Goal: Task Accomplishment & Management: Complete application form

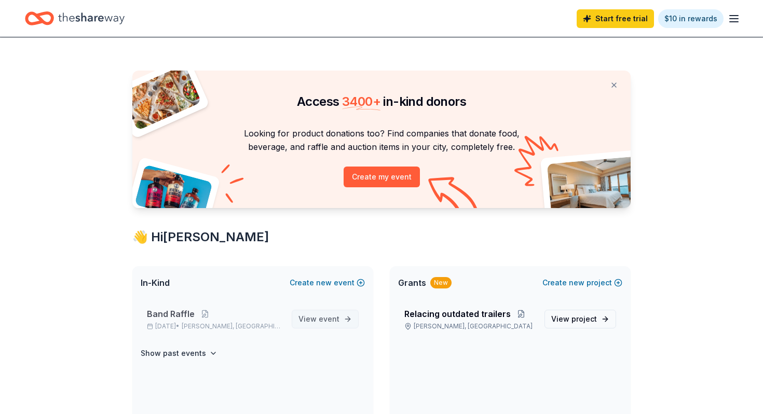
click at [318, 322] on span "View event" at bounding box center [318, 319] width 41 height 12
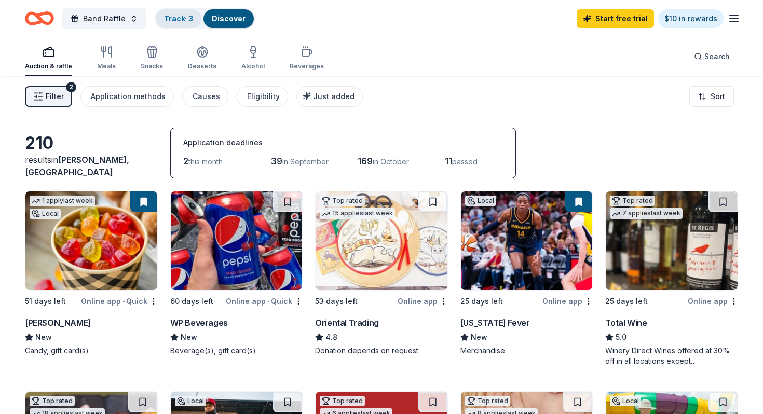
click at [164, 16] on link "Track · 3" at bounding box center [178, 18] width 29 height 9
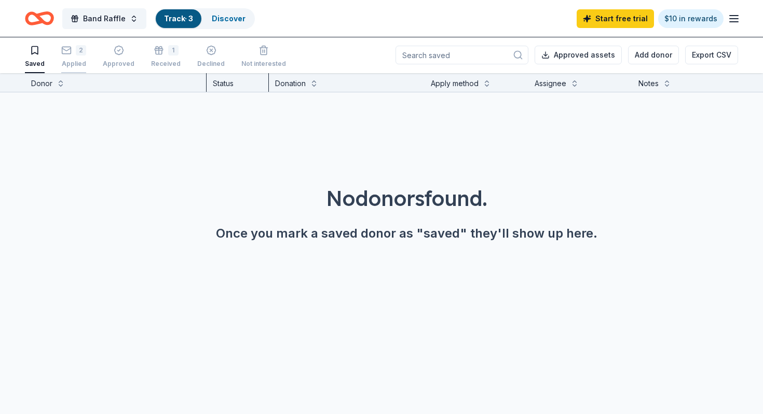
click at [71, 52] on div "2" at bounding box center [73, 50] width 25 height 10
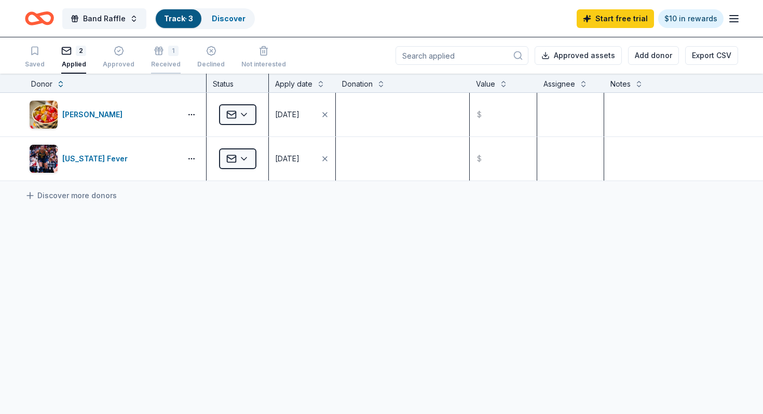
click at [161, 50] on div "1" at bounding box center [166, 51] width 30 height 10
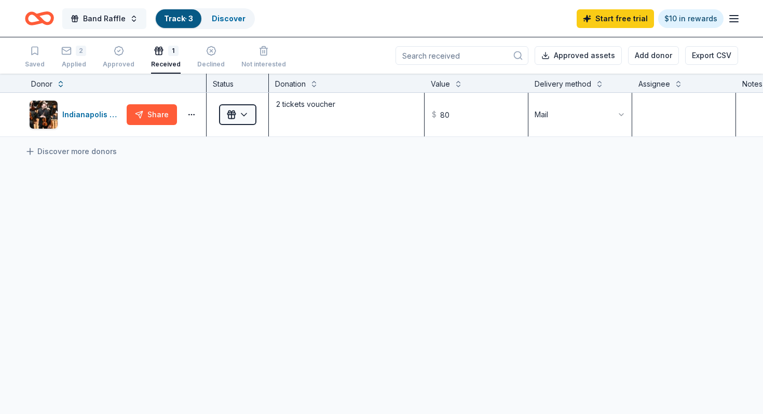
click at [110, 16] on span "Band Raffle" at bounding box center [104, 18] width 43 height 12
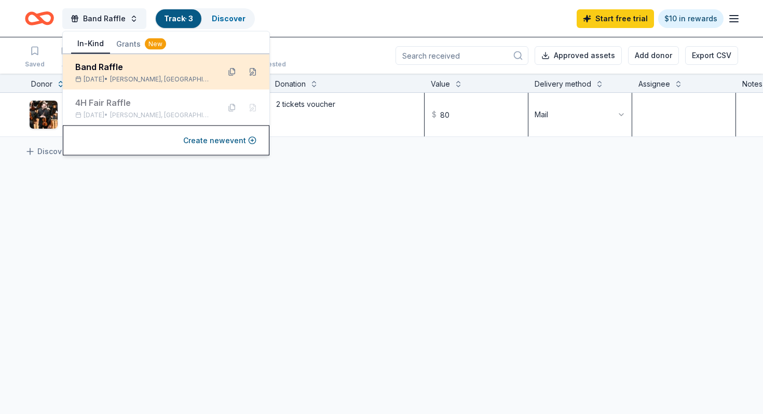
click at [115, 70] on div "Band Raffle" at bounding box center [143, 67] width 136 height 12
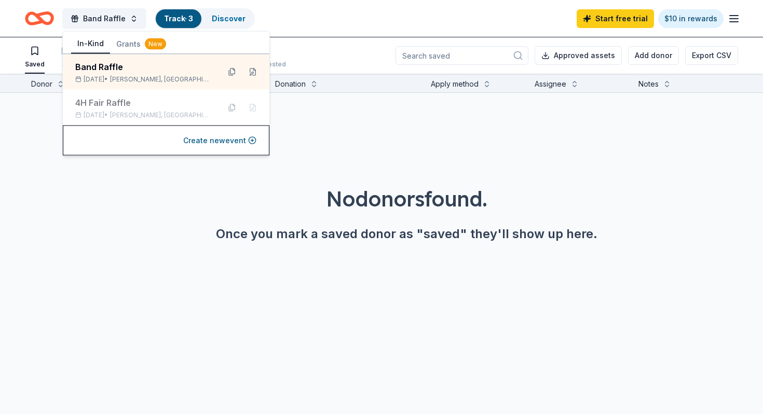
click at [101, 187] on div "No donors found." at bounding box center [406, 198] width 713 height 29
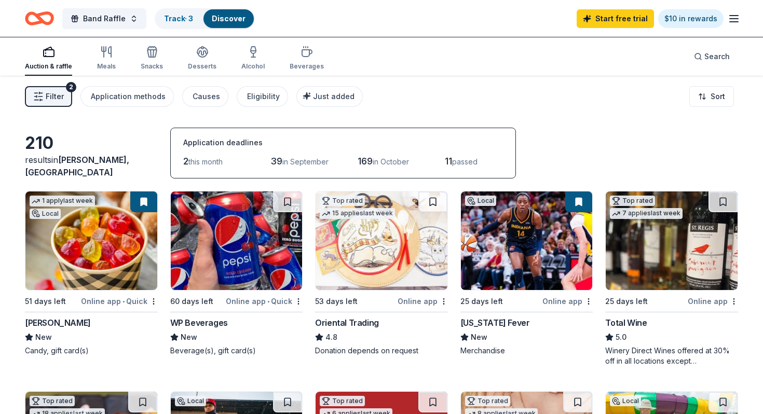
click at [199, 327] on div "WP Beverages" at bounding box center [199, 322] width 58 height 12
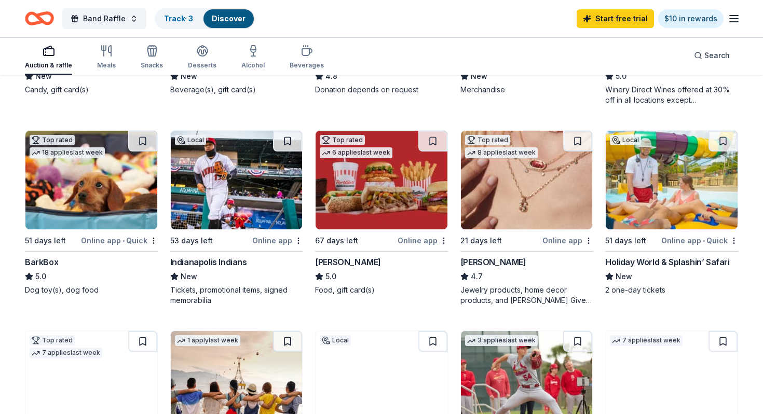
scroll to position [263, 0]
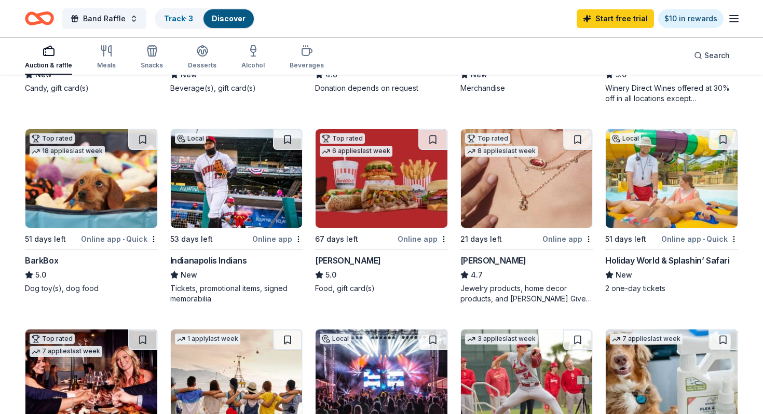
click at [43, 258] on div "BarkBox" at bounding box center [41, 260] width 33 height 12
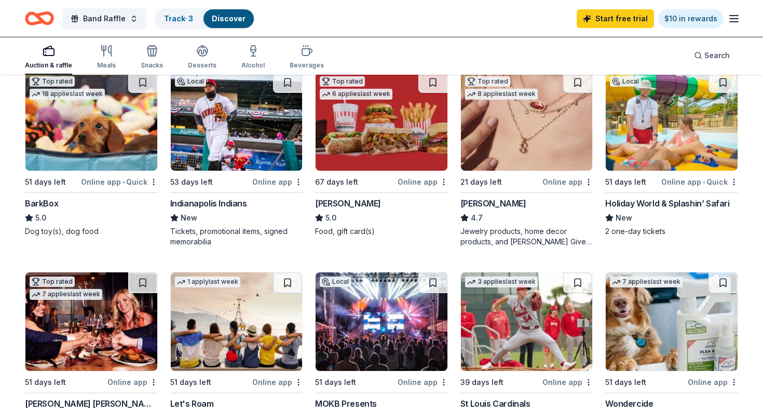
scroll to position [321, 0]
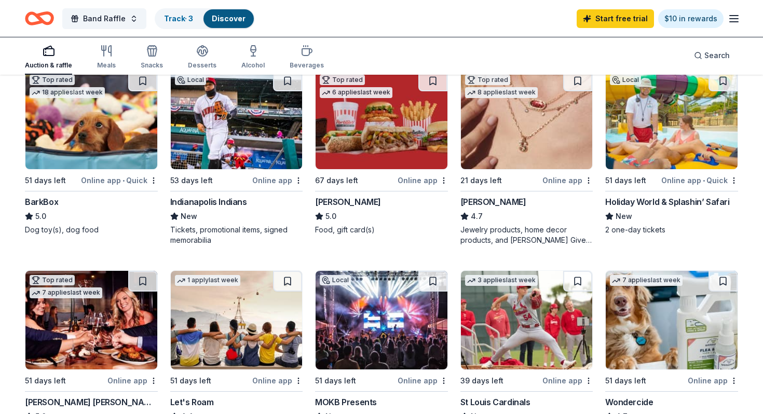
click at [499, 197] on div "Kendra Scott" at bounding box center [493, 202] width 66 height 12
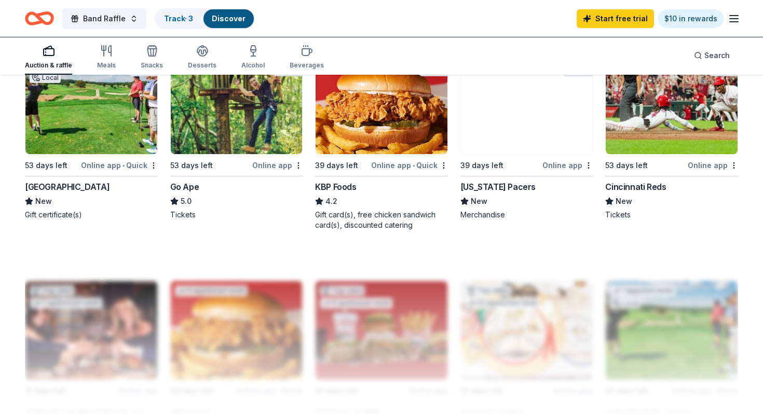
scroll to position [727, 0]
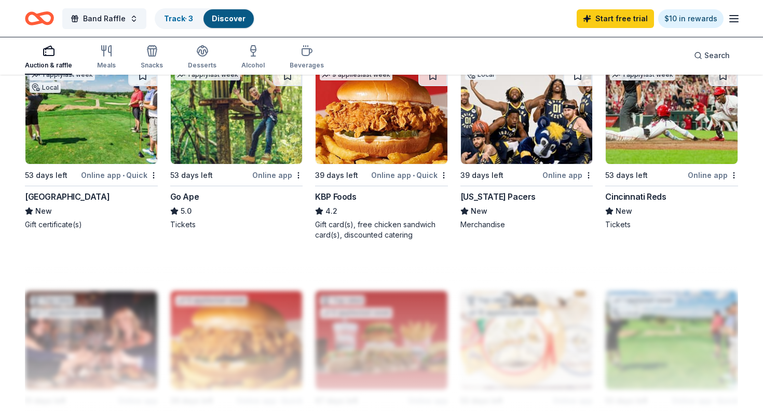
click at [66, 191] on div "[GEOGRAPHIC_DATA]" at bounding box center [67, 196] width 85 height 12
click at [347, 163] on img at bounding box center [381, 114] width 132 height 99
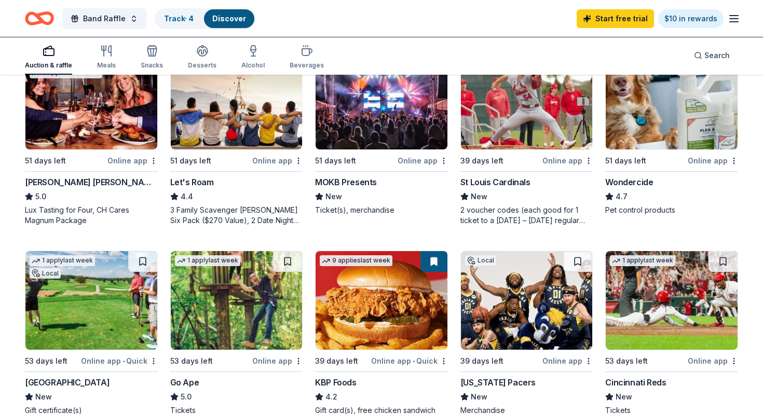
scroll to position [540, 0]
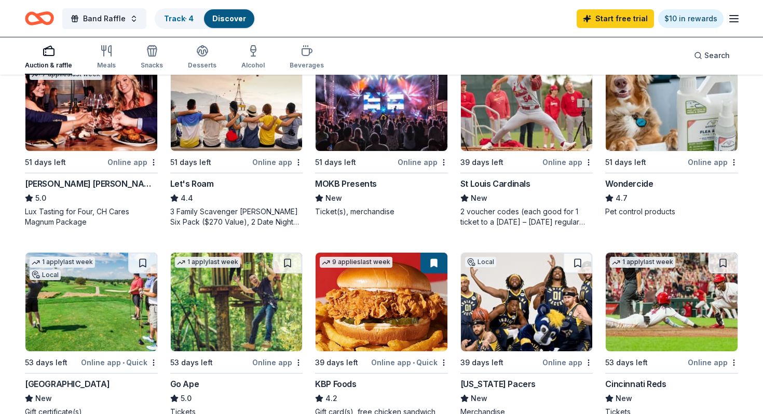
click at [601, 184] on div "1 apply last week Local 51 days left Online app • Quick Albanese New Candy, gif…" at bounding box center [381, 39] width 713 height 776
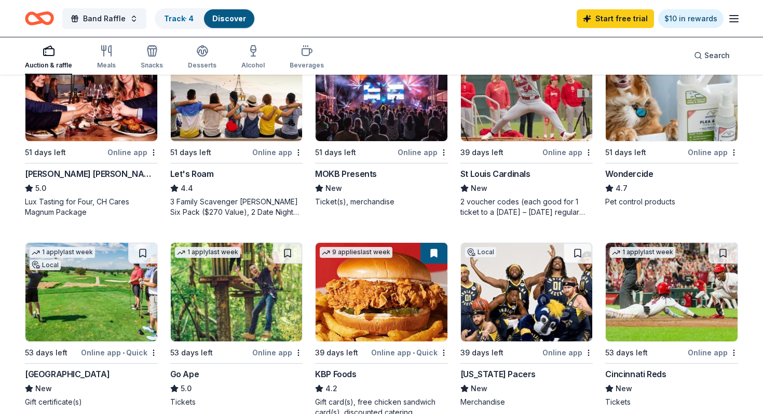
scroll to position [547, 0]
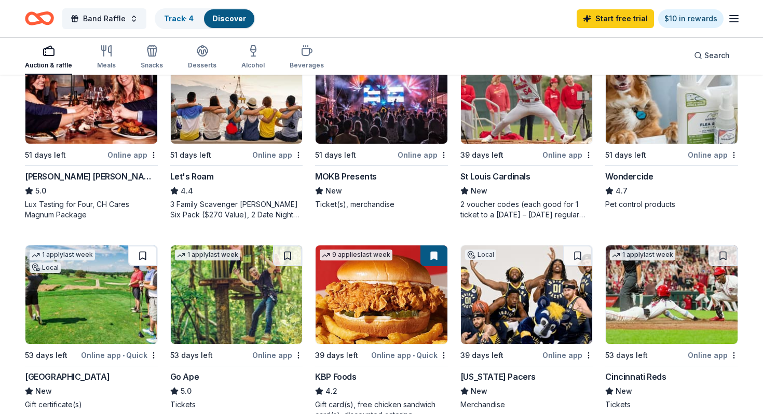
click at [140, 259] on button at bounding box center [142, 255] width 29 height 21
click at [71, 378] on div "French Lick Resort" at bounding box center [67, 376] width 85 height 12
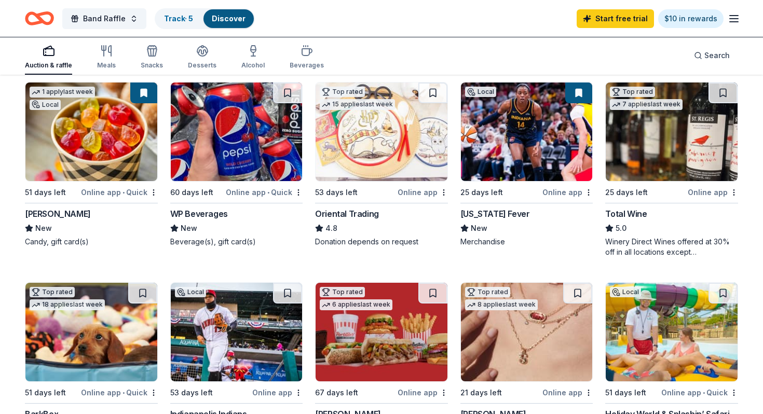
scroll to position [0, 0]
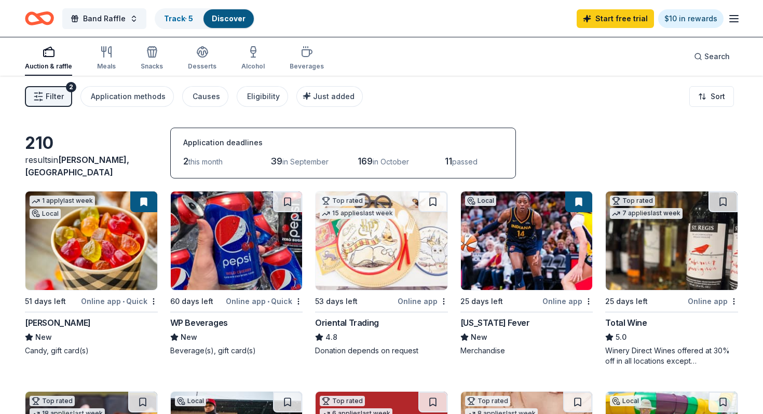
click at [383, 260] on img at bounding box center [381, 240] width 132 height 99
click at [173, 17] on link "Track · 5" at bounding box center [178, 18] width 29 height 9
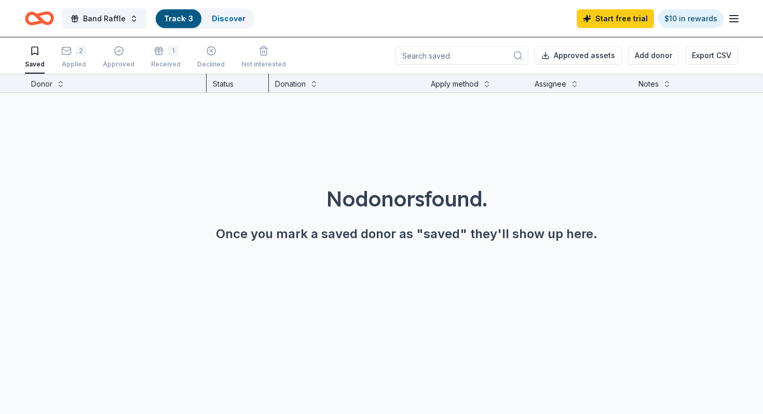
scroll to position [1, 0]
click at [84, 56] on div "4 Applied" at bounding box center [73, 56] width 25 height 23
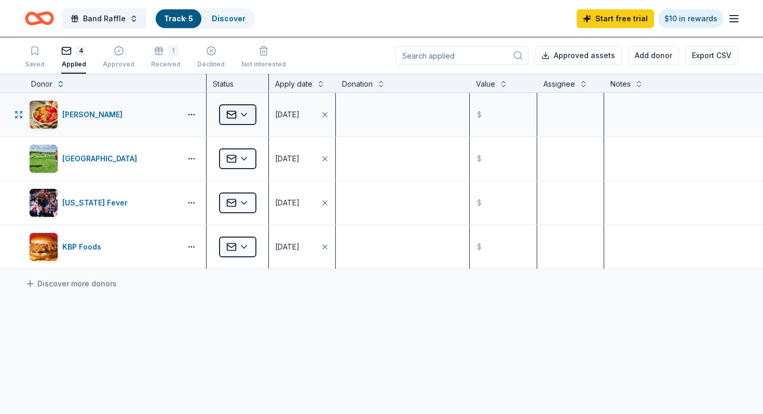
click at [243, 112] on html "Band Raffle Track · 5 Discover Start free trial $10 in rewards Saved 4 Applied …" at bounding box center [381, 207] width 763 height 414
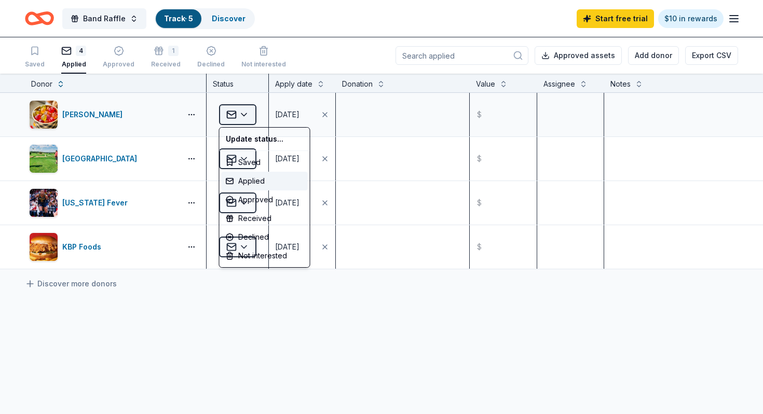
click at [243, 112] on html "Band Raffle Track · 5 Discover Start free trial $10 in rewards Saved 4 Applied …" at bounding box center [381, 207] width 763 height 414
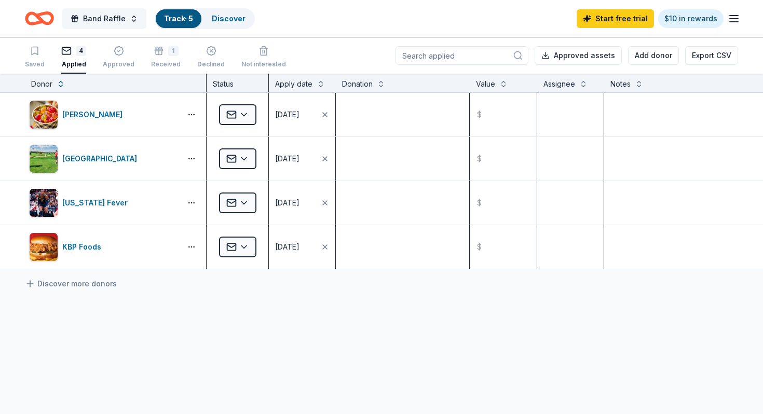
click at [105, 17] on span "Band Raffle" at bounding box center [104, 18] width 43 height 12
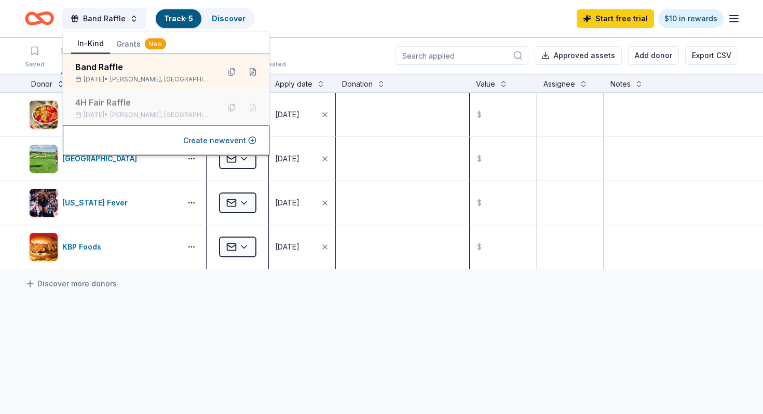
scroll to position [1, 0]
click at [188, 332] on div "Albanese Applied 07/15/2025 $ French Lick Resort Applied 08/12/2025 $ Indiana F…" at bounding box center [381, 277] width 763 height 371
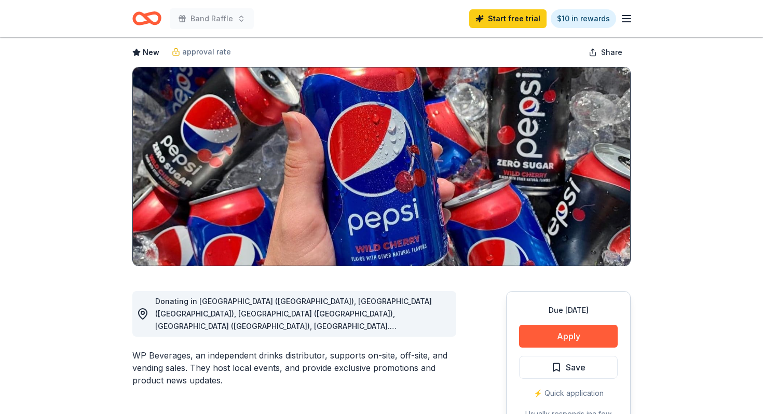
scroll to position [72, 0]
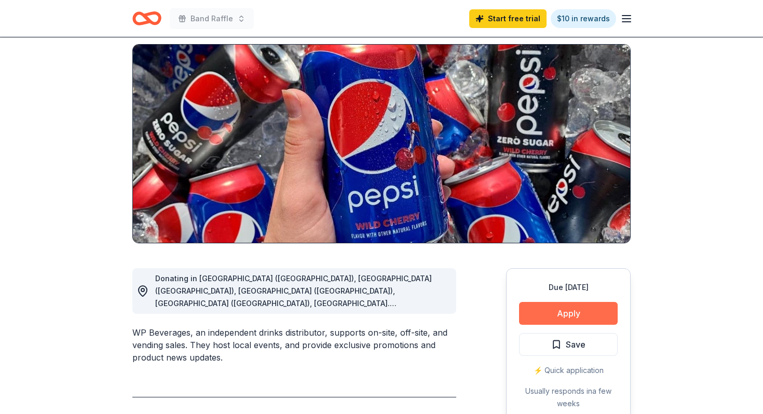
click at [579, 309] on button "Apply" at bounding box center [568, 313] width 99 height 23
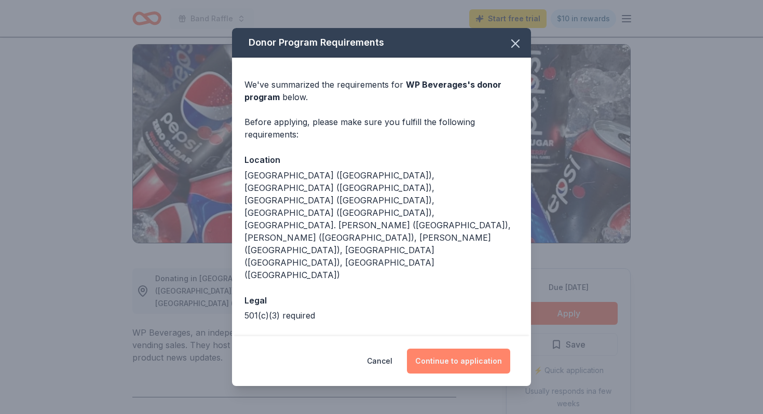
click at [470, 349] on button "Continue to application" at bounding box center [458, 361] width 103 height 25
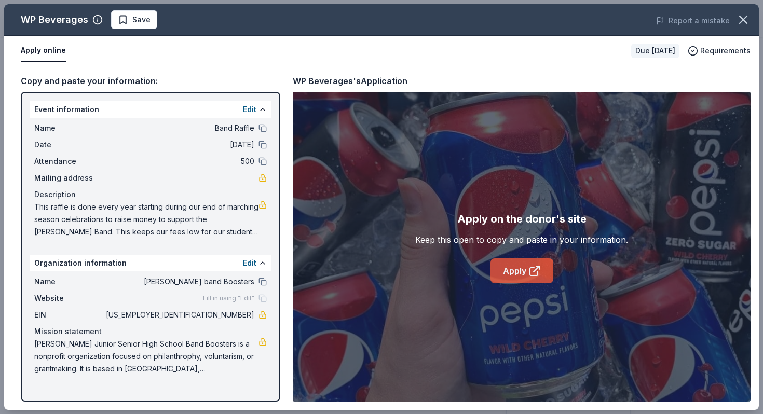
click at [533, 268] on icon at bounding box center [534, 271] width 12 height 12
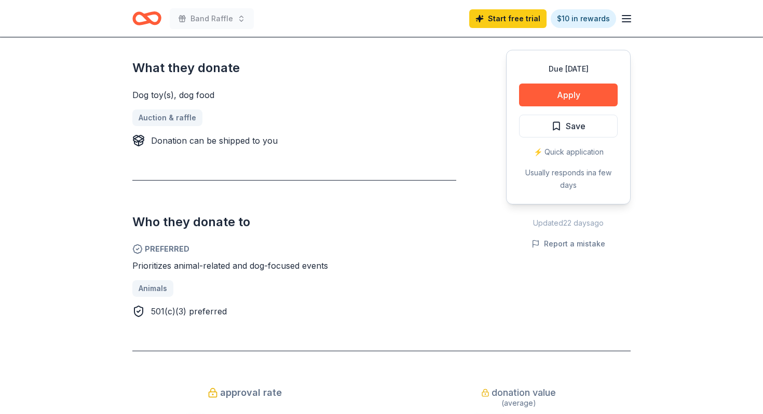
scroll to position [421, 0]
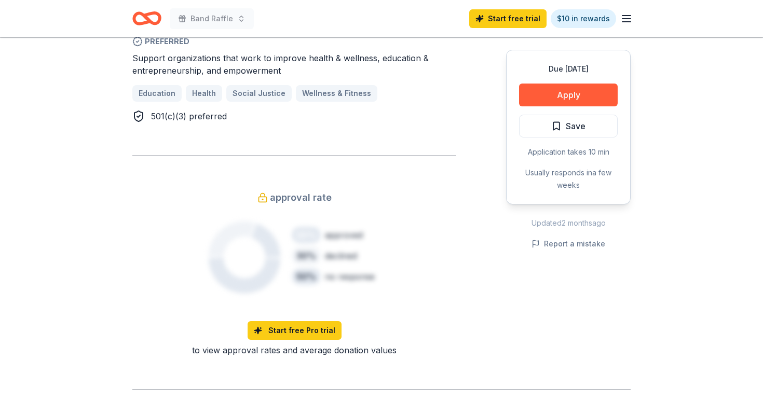
scroll to position [714, 0]
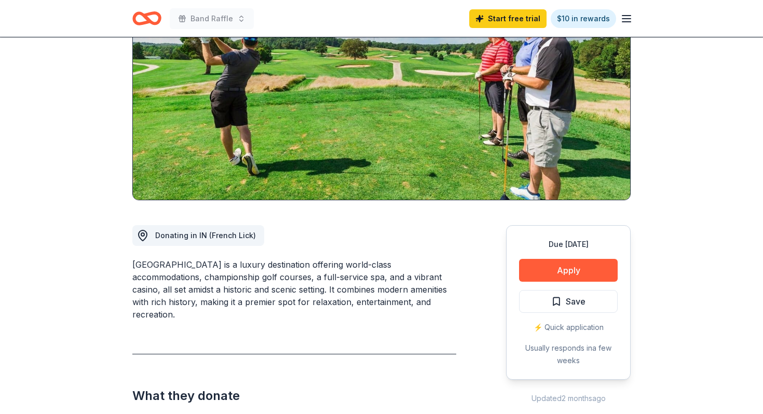
scroll to position [107, 0]
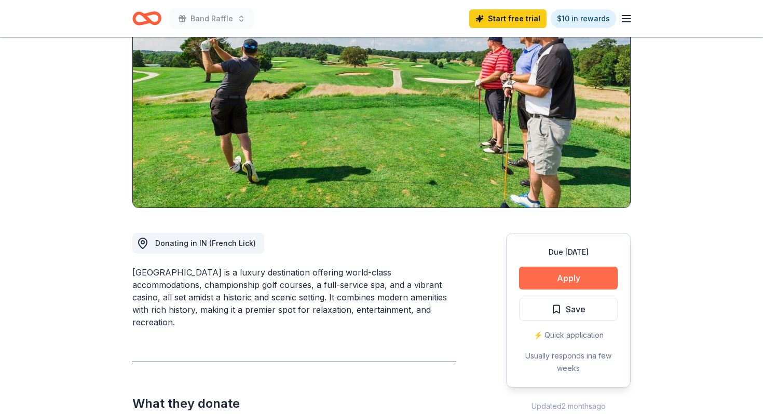
click at [590, 279] on button "Apply" at bounding box center [568, 278] width 99 height 23
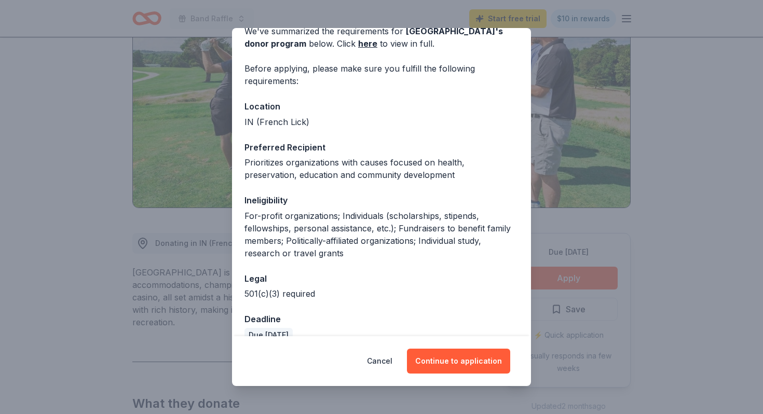
scroll to position [72, 0]
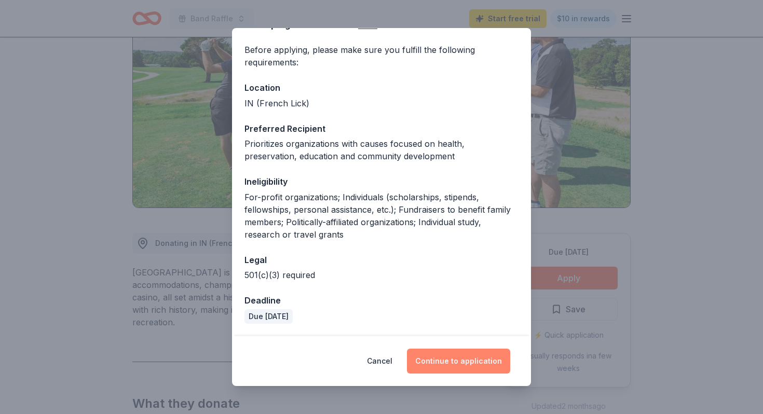
click at [467, 354] on button "Continue to application" at bounding box center [458, 361] width 103 height 25
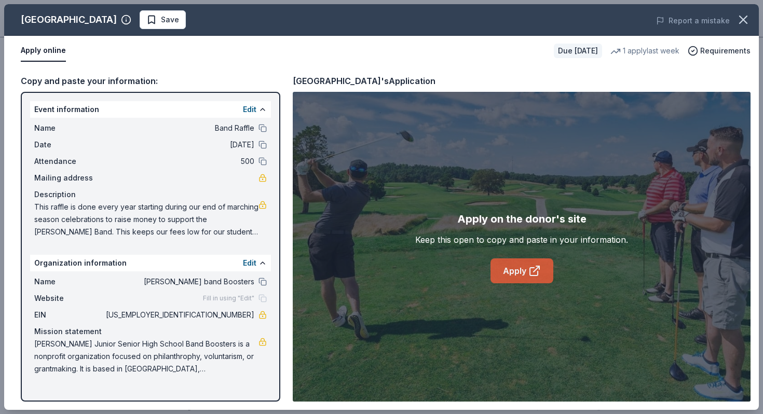
click at [519, 270] on link "Apply" at bounding box center [521, 270] width 63 height 25
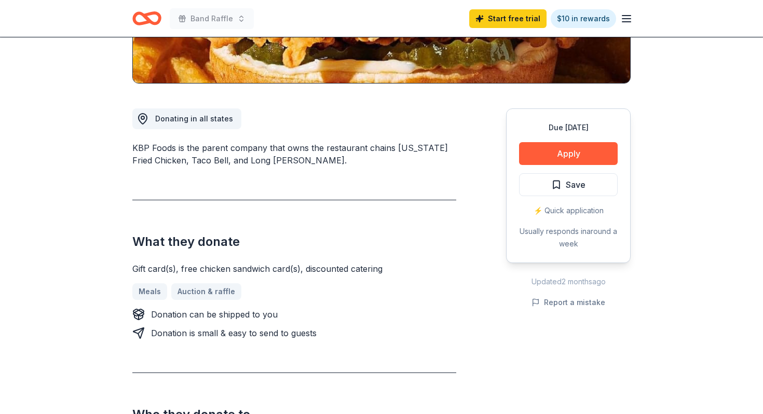
scroll to position [222, 0]
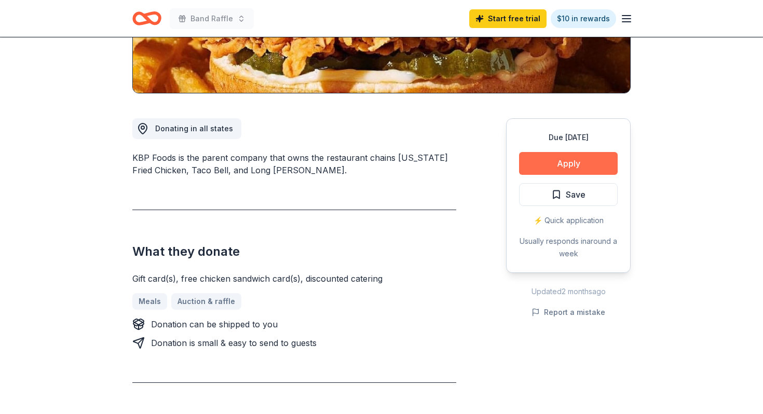
click at [569, 158] on button "Apply" at bounding box center [568, 163] width 99 height 23
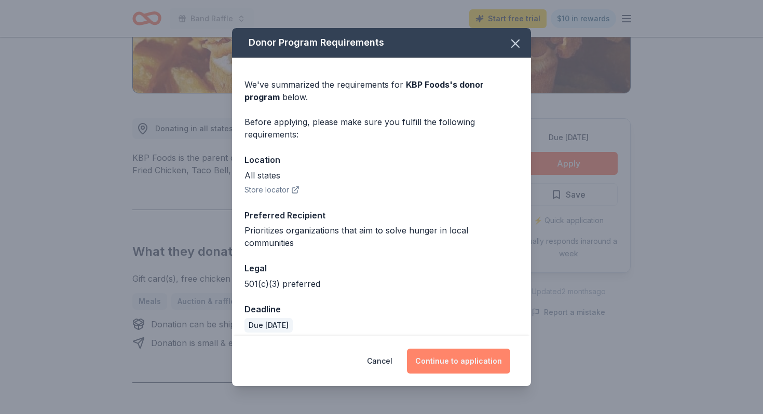
click at [434, 357] on button "Continue to application" at bounding box center [458, 361] width 103 height 25
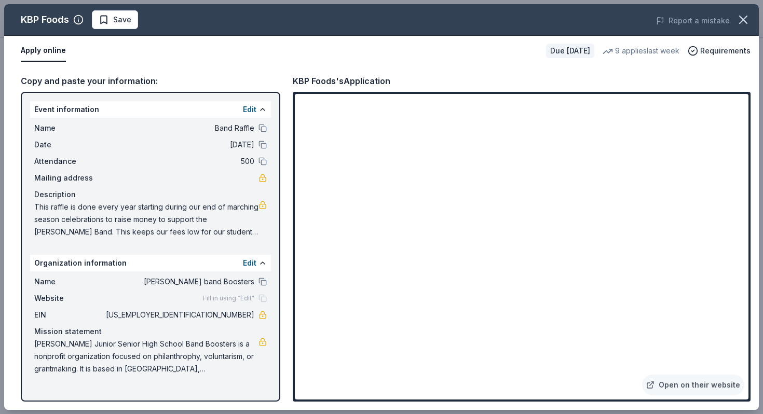
click at [74, 365] on span "Lewis Cass Junior Senior High School Band Boosters is a nonprofit organization …" at bounding box center [146, 356] width 224 height 37
click at [71, 347] on span "Lewis Cass Junior Senior High School Band Boosters is a nonprofit organization …" at bounding box center [146, 356] width 224 height 37
click at [251, 111] on button "Edit" at bounding box center [249, 109] width 13 height 12
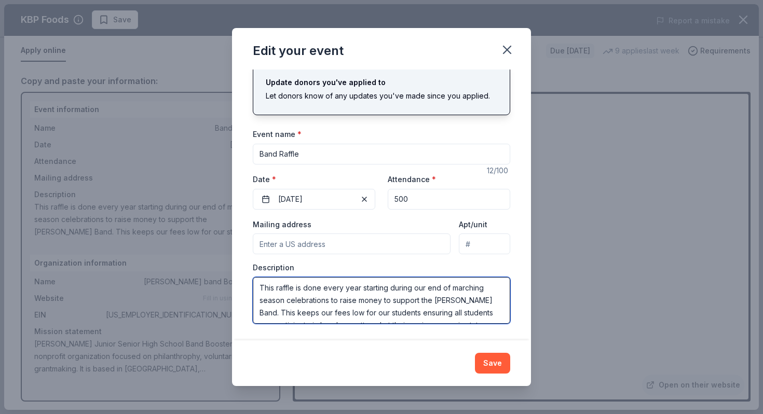
scroll to position [12, 0]
drag, startPoint x: 259, startPoint y: 288, endPoint x: 496, endPoint y: 324, distance: 239.7
click at [496, 324] on div "Changes made here will update the Event too. Update donors you've applied to Le…" at bounding box center [381, 205] width 299 height 270
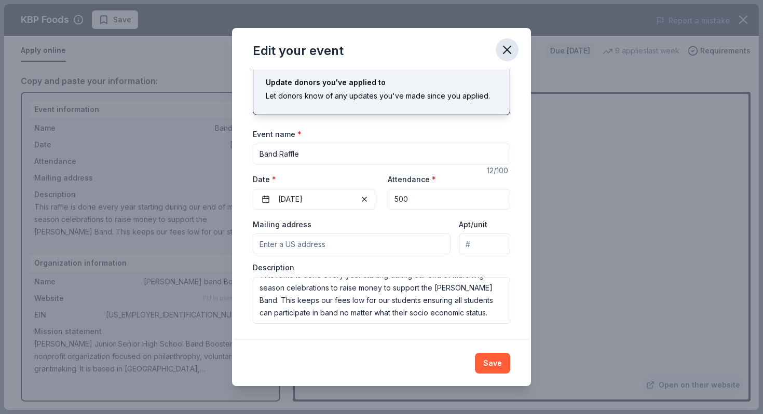
click at [500, 53] on icon "button" at bounding box center [507, 50] width 15 height 15
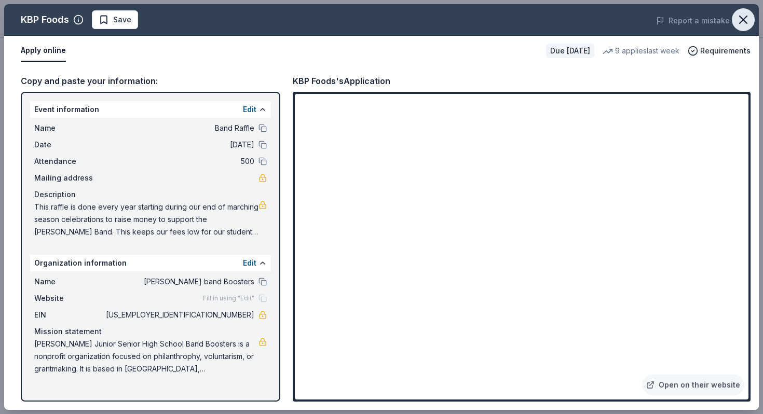
click at [736, 22] on icon "button" at bounding box center [743, 19] width 15 height 15
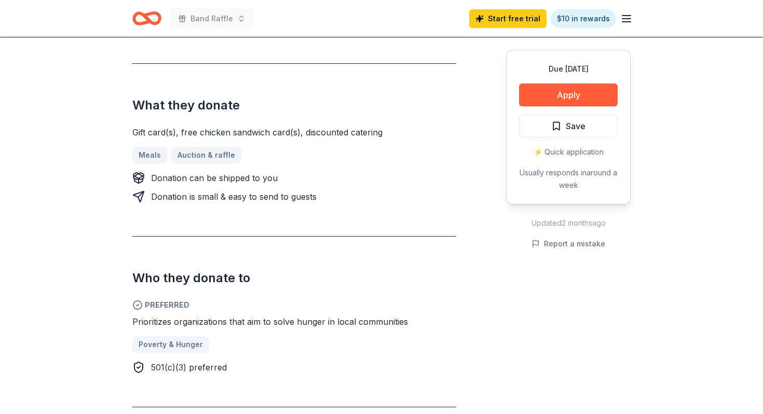
scroll to position [371, 0]
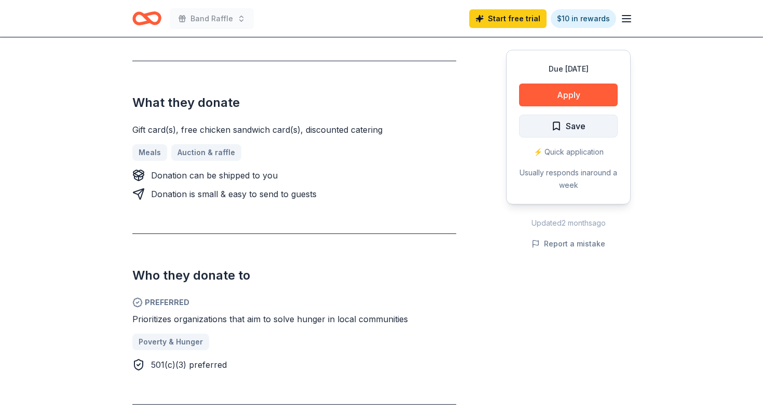
click at [581, 131] on span "Save" at bounding box center [575, 125] width 20 height 13
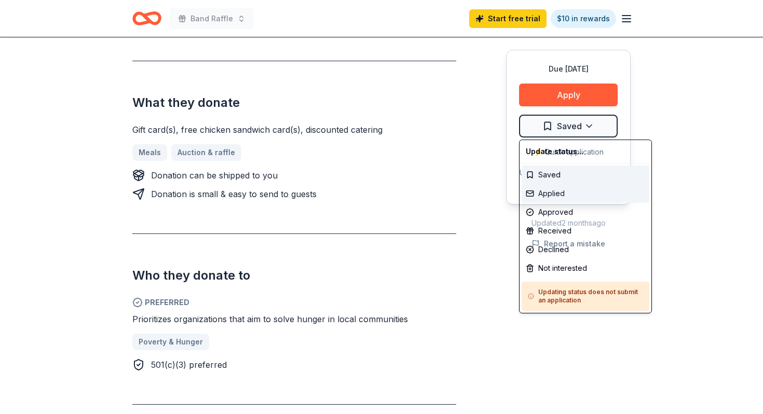
click at [557, 190] on div "Applied" at bounding box center [585, 193] width 128 height 19
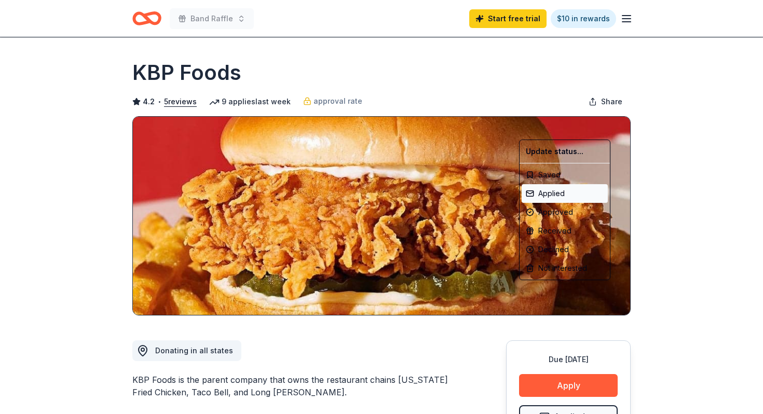
scroll to position [0, 0]
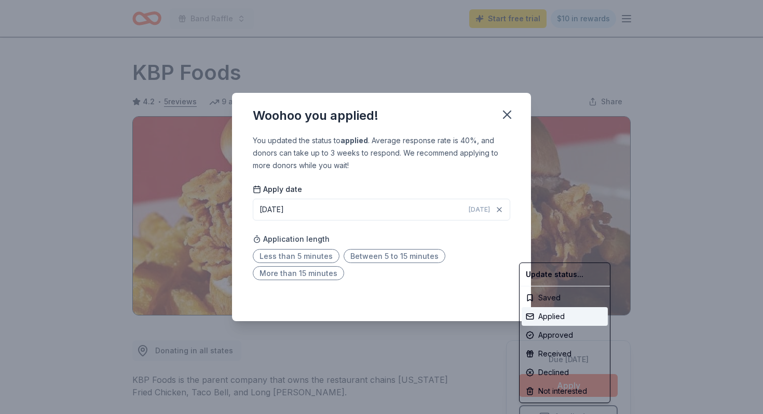
click at [315, 254] on html "Band Raffle Start free trial $10 in rewards Due in 39 days Share KBP Foods 4.2 …" at bounding box center [381, 207] width 763 height 414
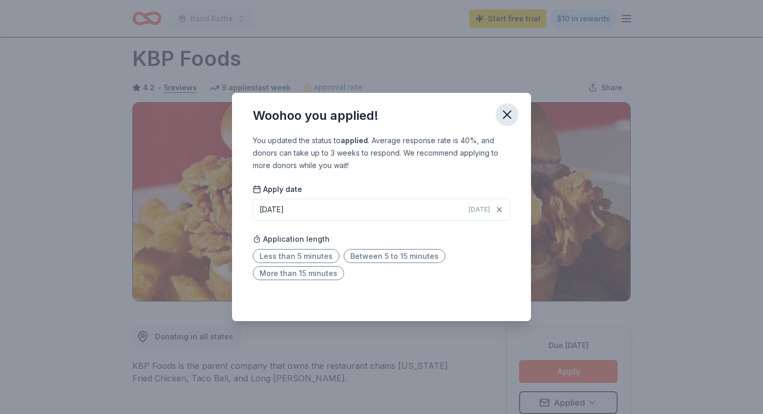
click at [510, 107] on icon "button" at bounding box center [507, 114] width 15 height 15
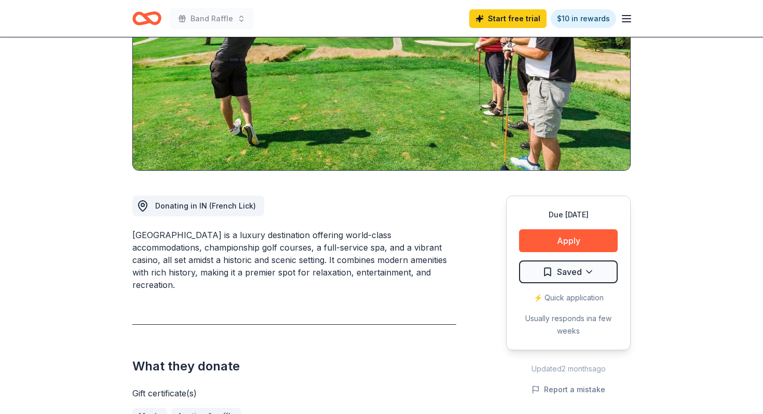
scroll to position [173, 0]
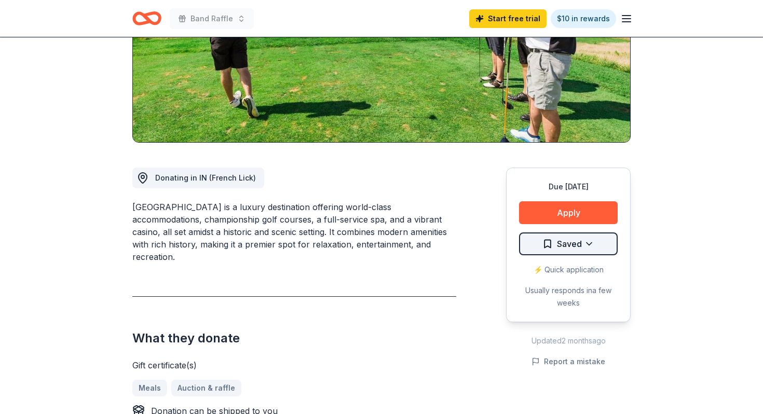
click at [588, 241] on html "Band Raffle Start free trial $10 in rewards Due [DATE] Share [GEOGRAPHIC_DATA] …" at bounding box center [381, 34] width 763 height 414
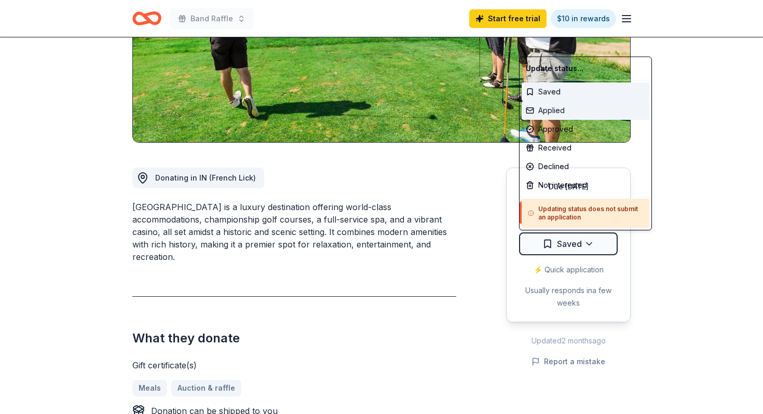
click at [550, 116] on div "Applied" at bounding box center [585, 110] width 128 height 19
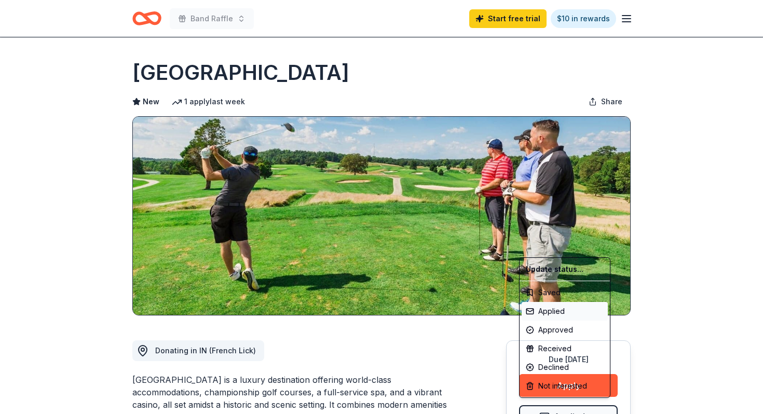
scroll to position [0, 0]
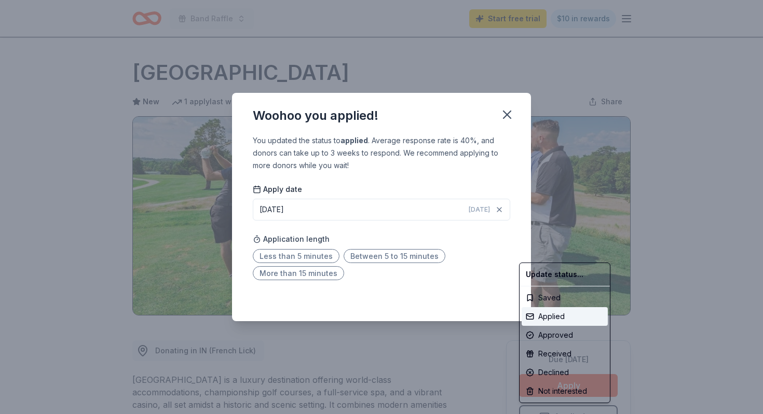
click at [365, 253] on html "Band Raffle Start free trial $10 in rewards Due [DATE] Share [GEOGRAPHIC_DATA] …" at bounding box center [381, 207] width 763 height 414
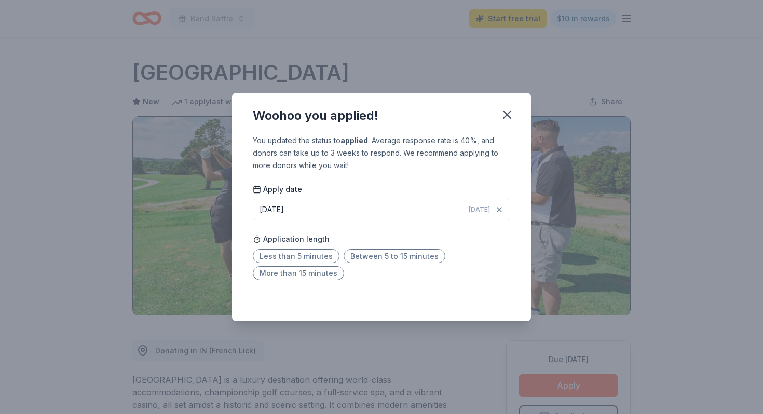
scroll to position [14, 0]
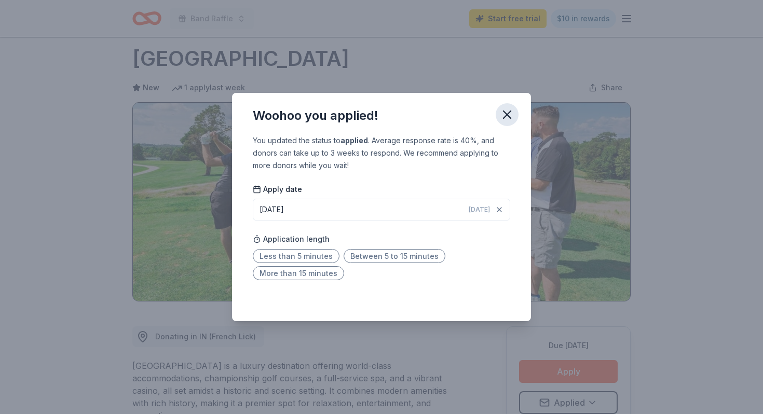
click at [510, 111] on icon "button" at bounding box center [506, 114] width 7 height 7
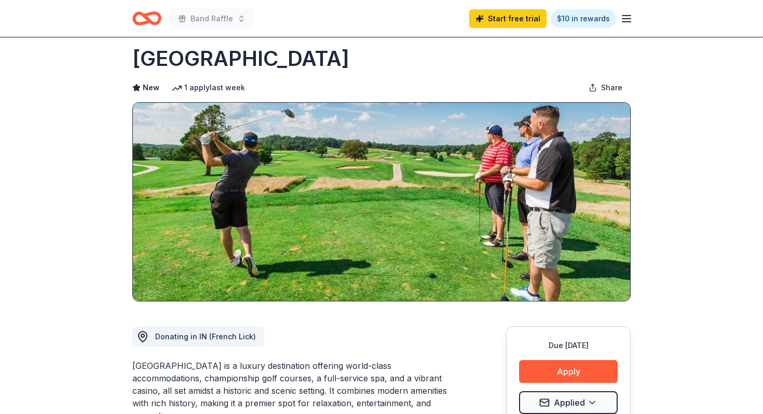
scroll to position [0, 0]
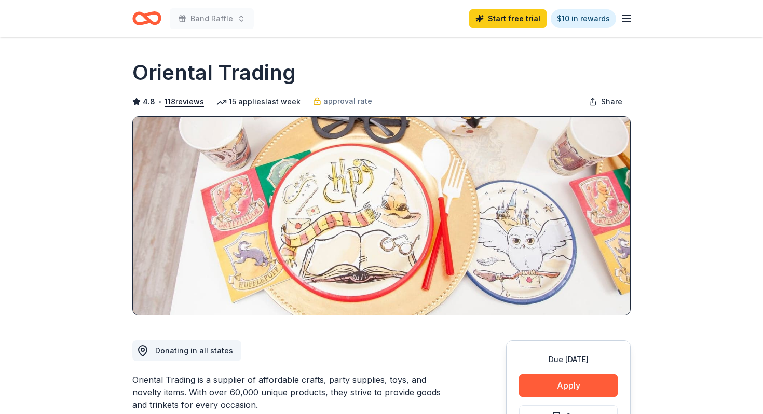
scroll to position [28, 0]
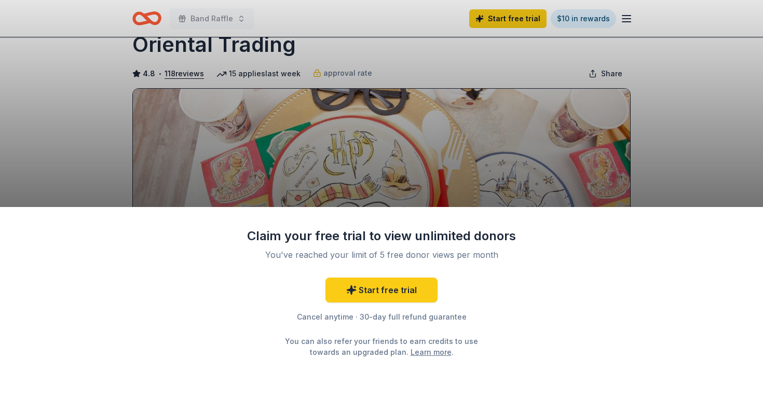
click at [706, 184] on div "Claim your free trial to view unlimited donors You've reached your limit of 5 f…" at bounding box center [381, 207] width 763 height 414
